Goal: Task Accomplishment & Management: Manage account settings

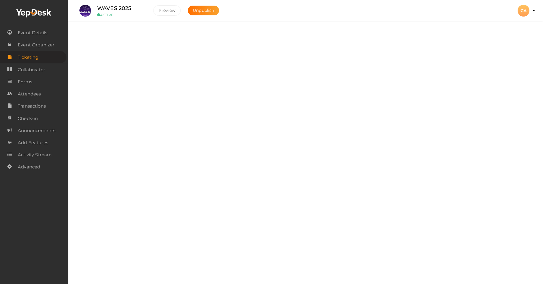
scroll to position [53, 0]
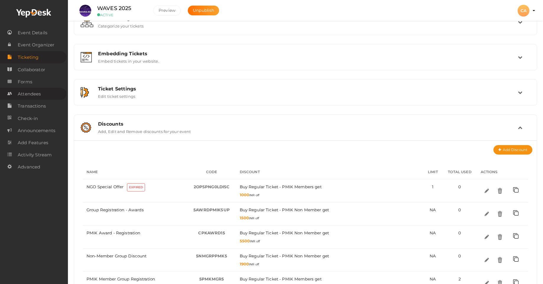
click at [31, 97] on span "Attendees" at bounding box center [29, 94] width 23 height 12
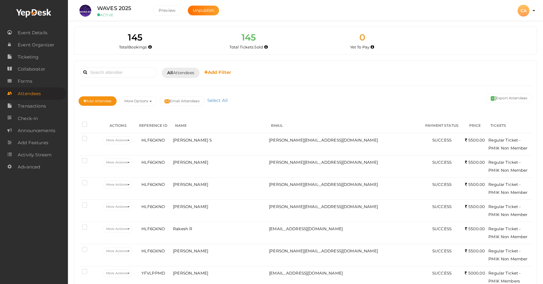
click at [33, 93] on span "Attendees" at bounding box center [29, 94] width 23 height 12
click at [26, 93] on span "Attendees" at bounding box center [29, 94] width 23 height 12
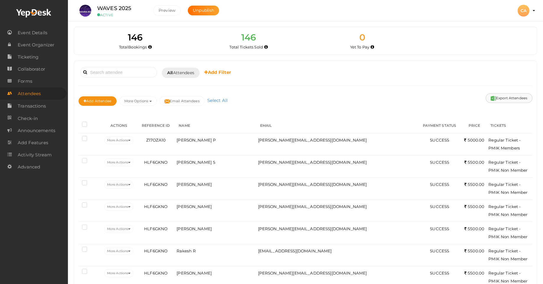
click at [515, 98] on button "Export Attendees" at bounding box center [508, 97] width 47 height 9
